Goal: Transaction & Acquisition: Download file/media

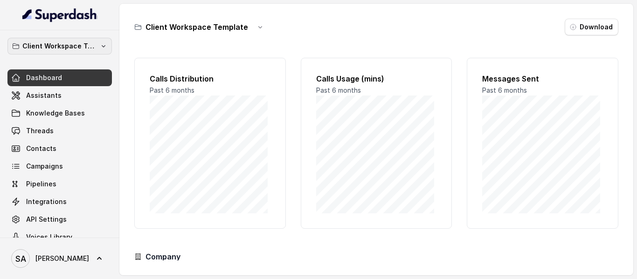
click at [84, 50] on p "Client Workspace Template" at bounding box center [59, 46] width 75 height 11
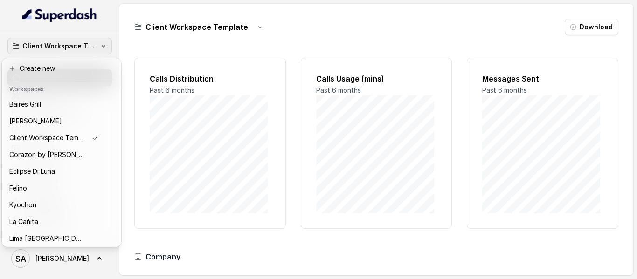
scroll to position [143, 0]
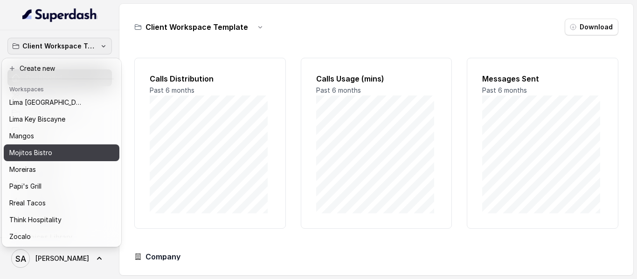
click at [26, 147] on p "Mojitos Bistro" at bounding box center [30, 152] width 43 height 11
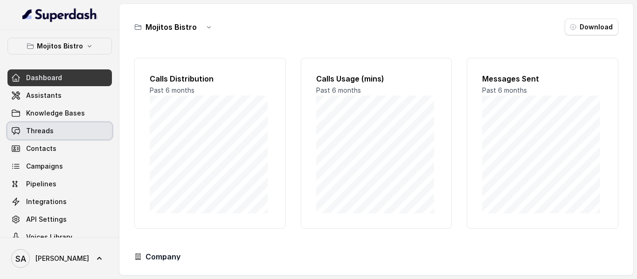
click at [49, 136] on link "Threads" at bounding box center [59, 131] width 104 height 17
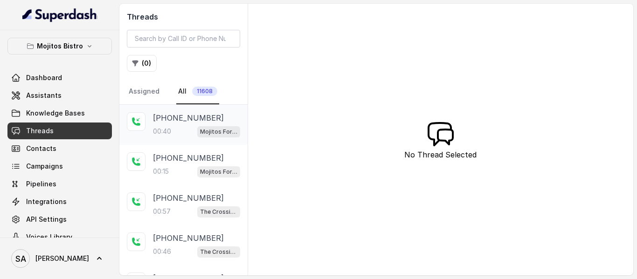
click at [185, 121] on div "[PHONE_NUMBER]:40 Mojitos Forum / EN" at bounding box center [196, 124] width 87 height 25
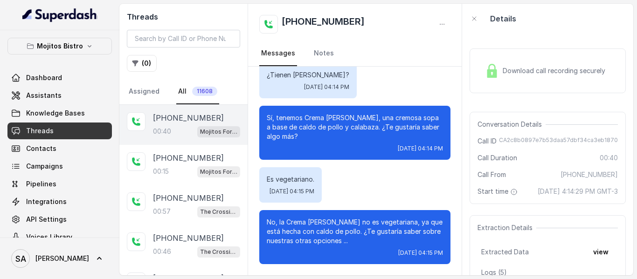
scroll to position [131, 0]
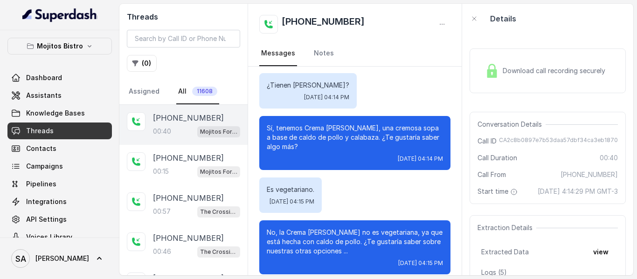
click at [539, 61] on div "Download call recording securely" at bounding box center [545, 70] width 128 height 21
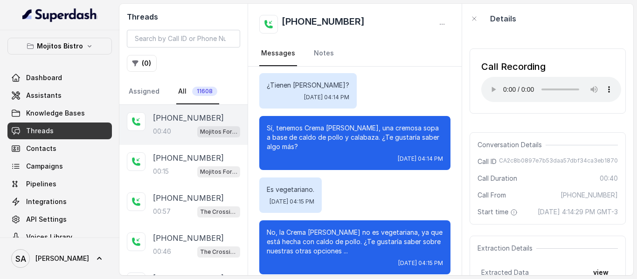
scroll to position [142, 0]
